Goal: Task Accomplishment & Management: Complete application form

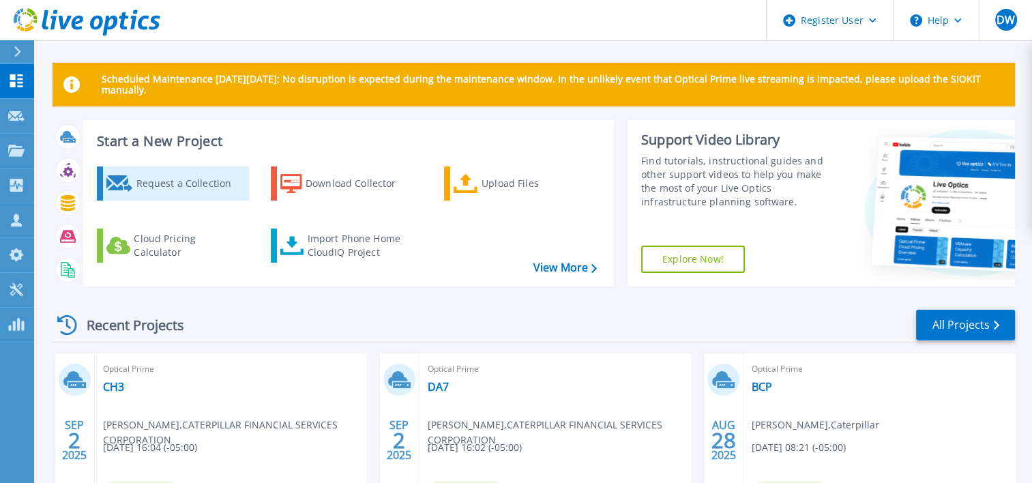
click at [182, 192] on div "Request a Collection" at bounding box center [190, 183] width 109 height 27
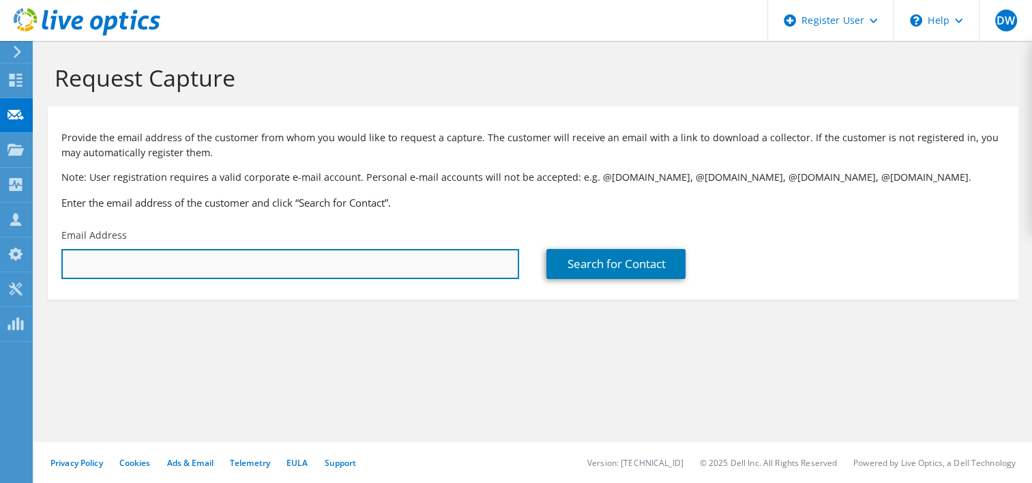
click at [429, 263] on input "text" at bounding box center [290, 264] width 458 height 30
paste input "[PERSON_NAME] <[EMAIL_ADDRESS][DOMAIN_NAME]>"
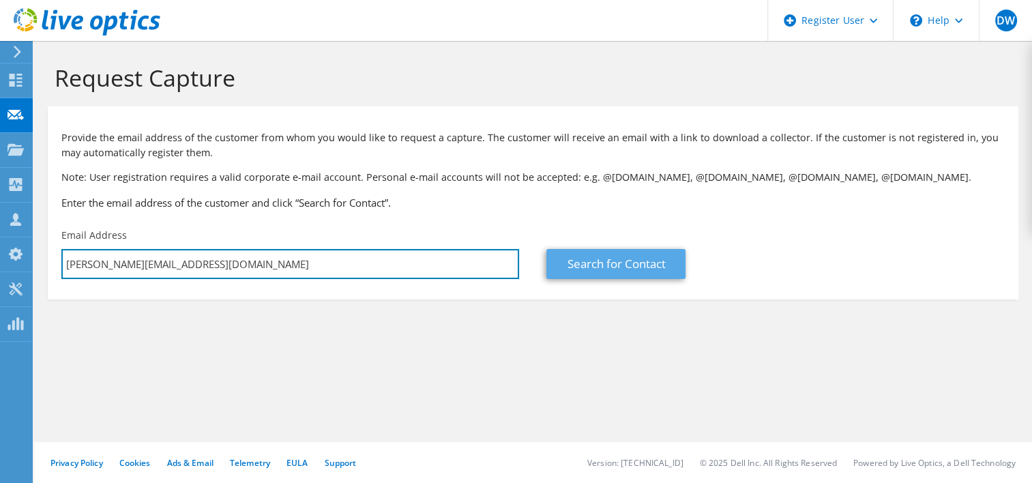
type input "[PERSON_NAME][EMAIL_ADDRESS][DOMAIN_NAME]"
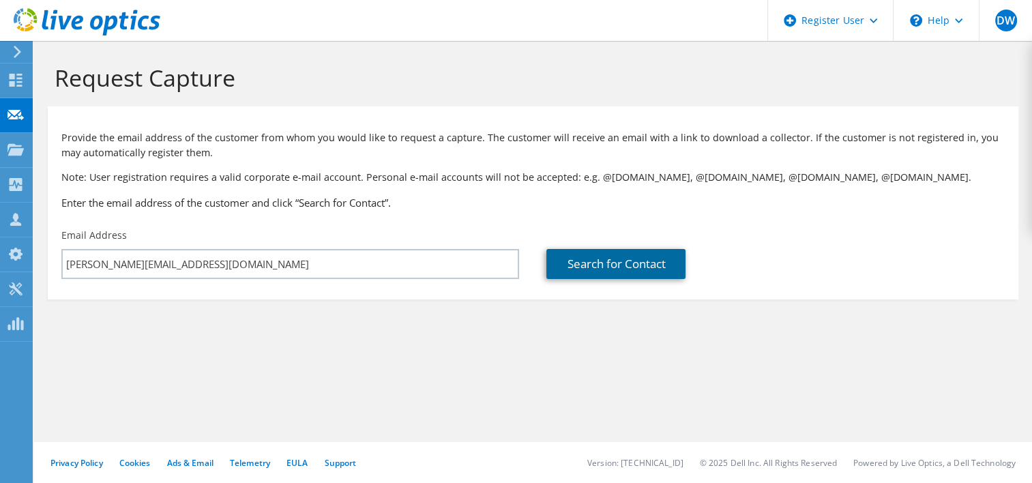
click at [595, 257] on link "Search for Contact" at bounding box center [616, 264] width 139 height 30
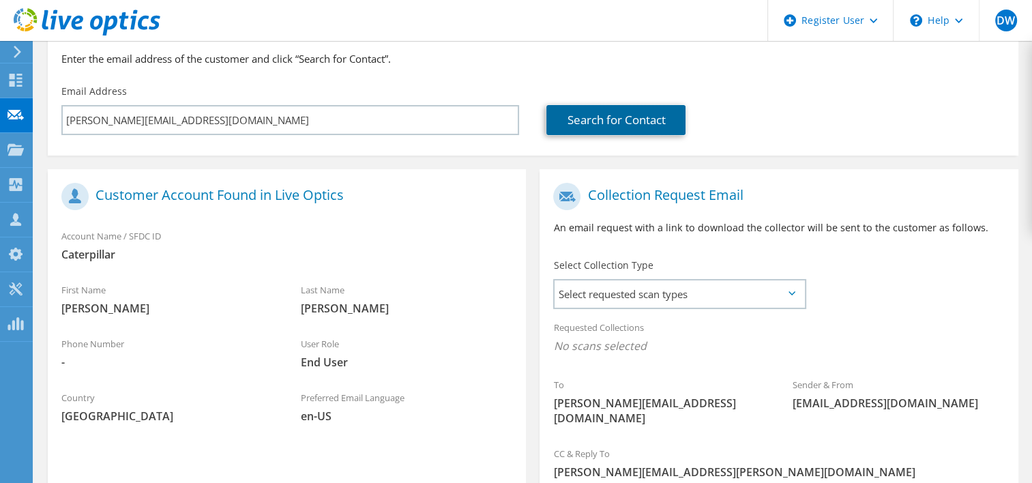
scroll to position [205, 0]
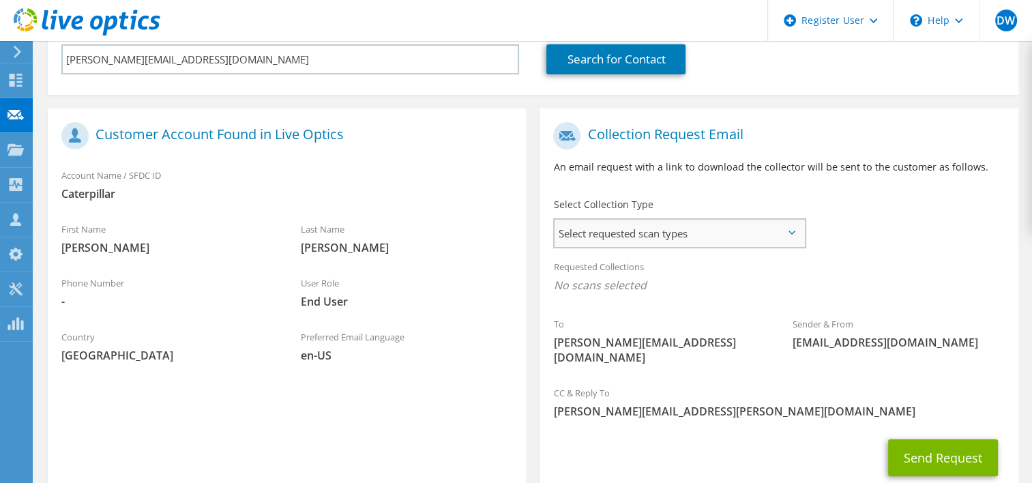
click at [658, 233] on span "Select requested scan types" at bounding box center [679, 233] width 249 height 27
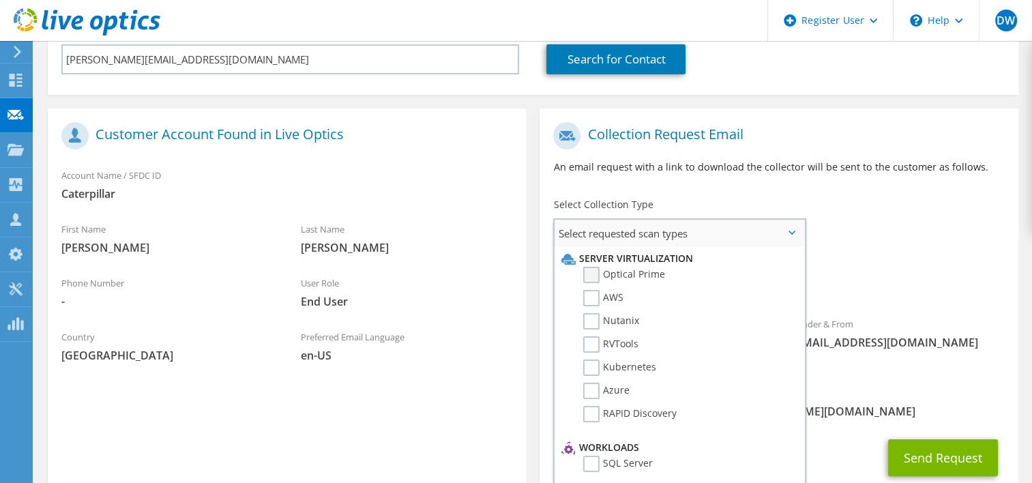
click at [644, 270] on label "Optical Prime" at bounding box center [624, 275] width 82 height 16
click at [0, 0] on input "Optical Prime" at bounding box center [0, 0] width 0 height 0
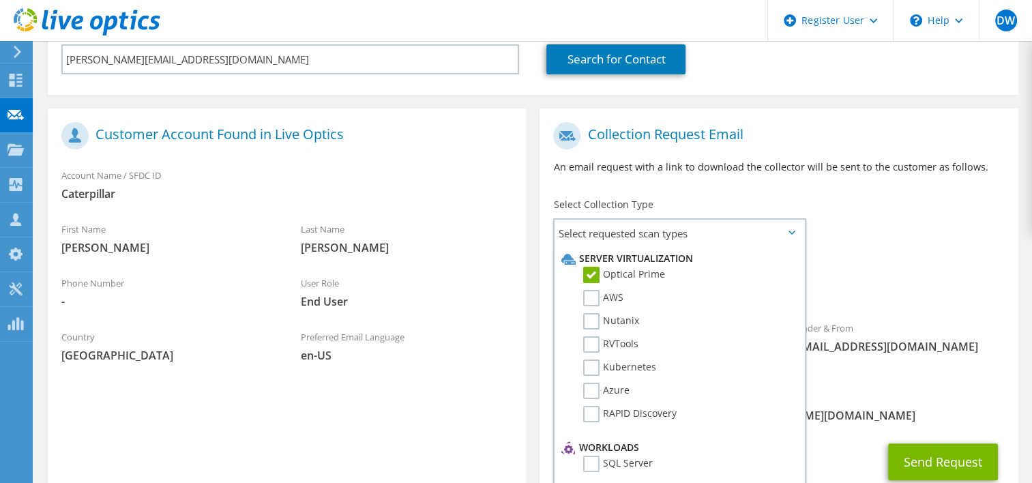
click at [853, 408] on span "[PERSON_NAME][EMAIL_ADDRESS][PERSON_NAME][DOMAIN_NAME]" at bounding box center [778, 415] width 451 height 15
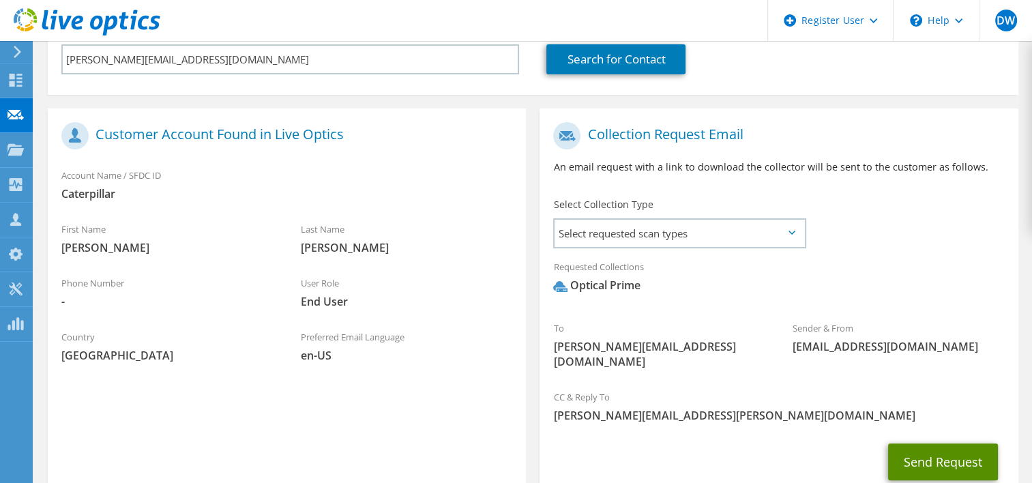
click at [933, 444] on button "Send Request" at bounding box center [943, 462] width 110 height 37
